Goal: Task Accomplishment & Management: Use online tool/utility

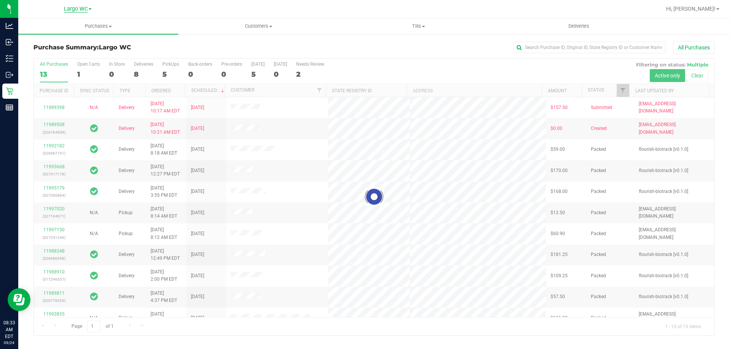
click at [79, 9] on span "Largo WC" at bounding box center [76, 9] width 24 height 7
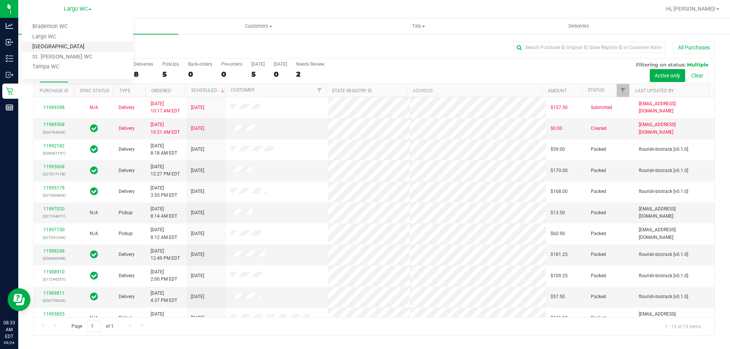
click at [61, 48] on link "[GEOGRAPHIC_DATA]" at bounding box center [77, 47] width 111 height 10
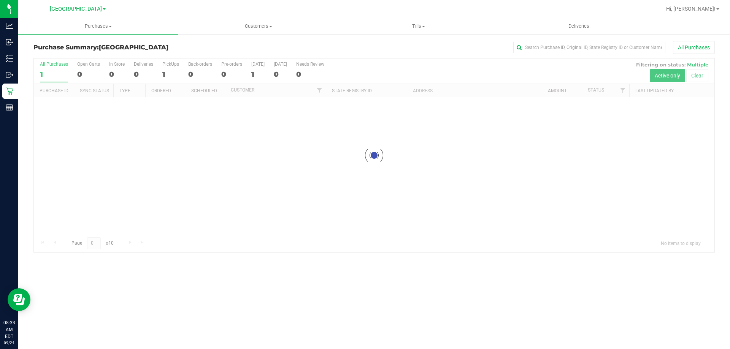
click at [203, 44] on h3 "Purchase Summary: [GEOGRAPHIC_DATA]" at bounding box center [146, 47] width 227 height 7
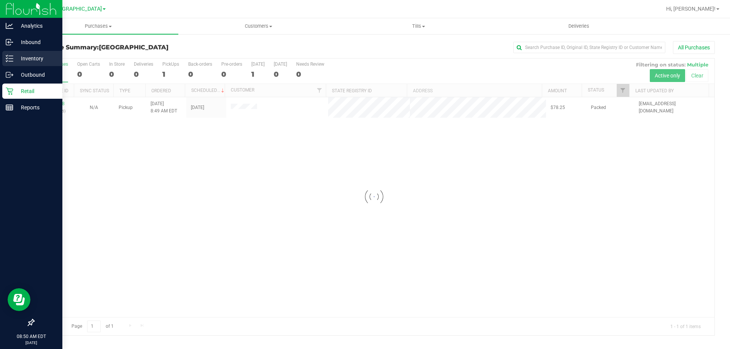
click at [16, 53] on div "Inventory" at bounding box center [32, 58] width 60 height 15
click at [15, 55] on p "Inventory" at bounding box center [36, 58] width 46 height 9
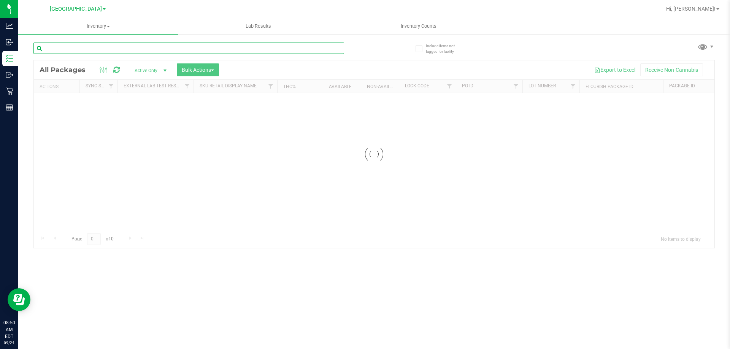
click at [149, 46] on div "Inventory All packages All inventory Waste log Create inventory Lab Results Inv…" at bounding box center [373, 183] width 711 height 331
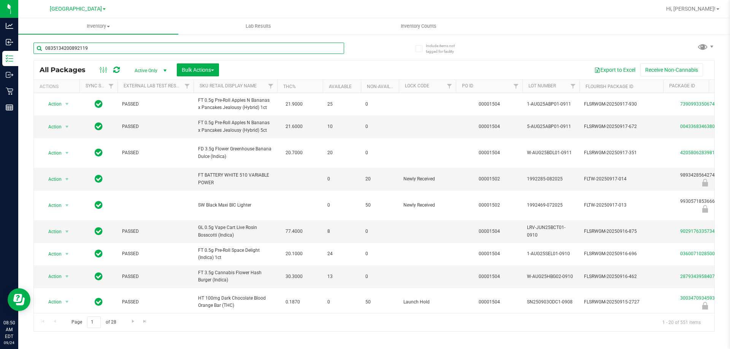
type input "0835134200892119"
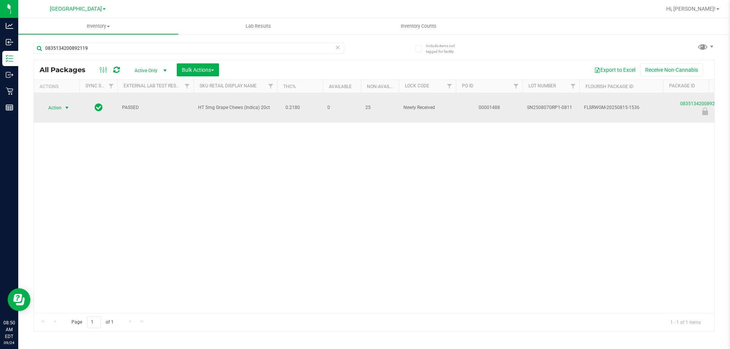
click at [57, 108] on span "Action" at bounding box center [51, 108] width 21 height 11
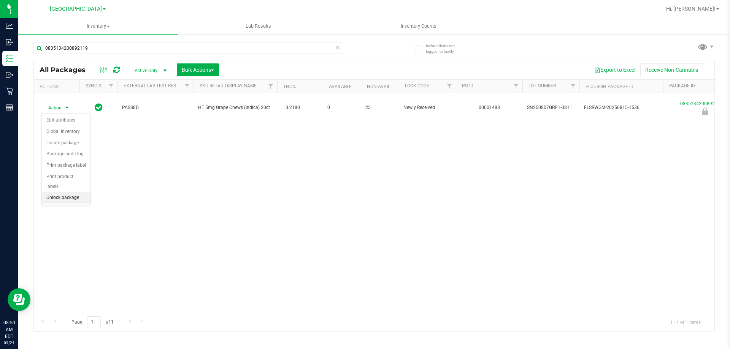
click at [61, 192] on li "Unlock package" at bounding box center [66, 197] width 49 height 11
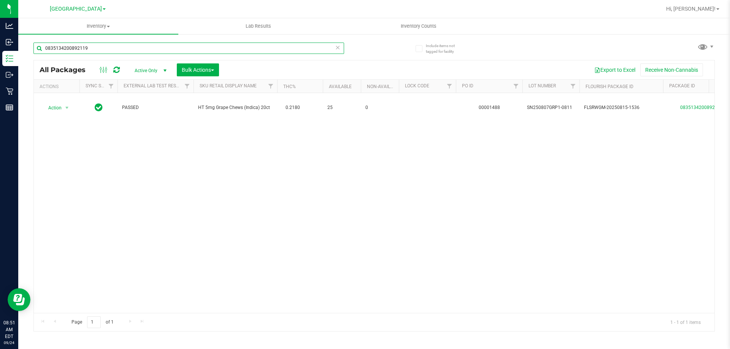
click at [105, 54] on input "0835134200892119" at bounding box center [188, 48] width 310 height 11
click at [106, 53] on input "0835134200892119" at bounding box center [188, 48] width 310 height 11
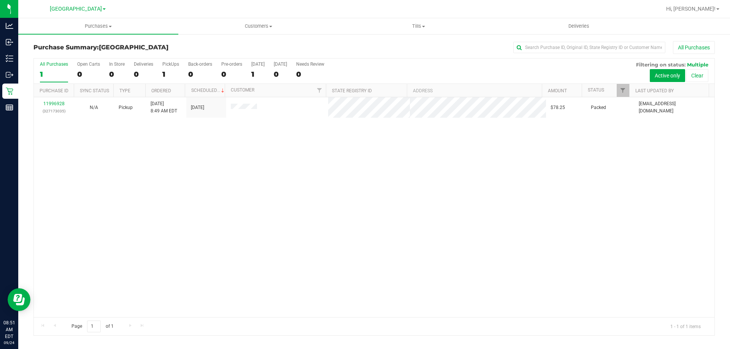
click at [159, 68] on div "All Purchases 1 Open Carts 0 In Store 0 Deliveries 0 PickUps 1 Back-orders 0 Pr…" at bounding box center [374, 71] width 680 height 25
click at [165, 70] on div "1" at bounding box center [170, 74] width 17 height 9
click at [0, 0] on input "PickUps 1" at bounding box center [0, 0] width 0 height 0
